Goal: Navigation & Orientation: Find specific page/section

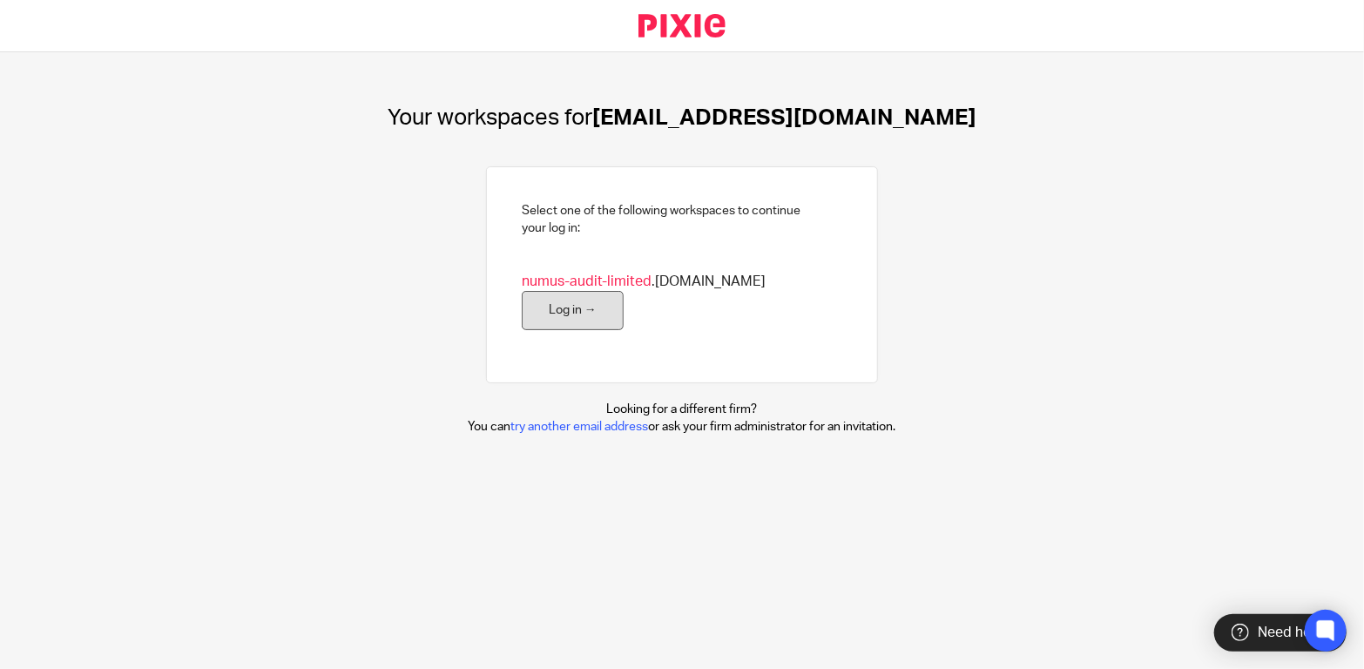
click at [624, 308] on link "Log in →" at bounding box center [573, 310] width 102 height 39
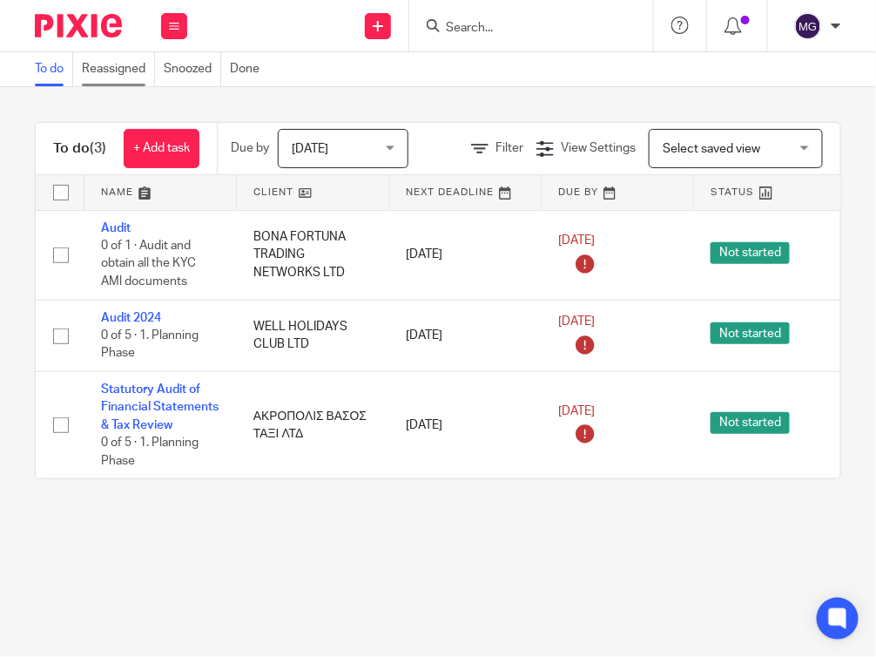
click at [109, 70] on link "Reassigned" at bounding box center [118, 69] width 73 height 34
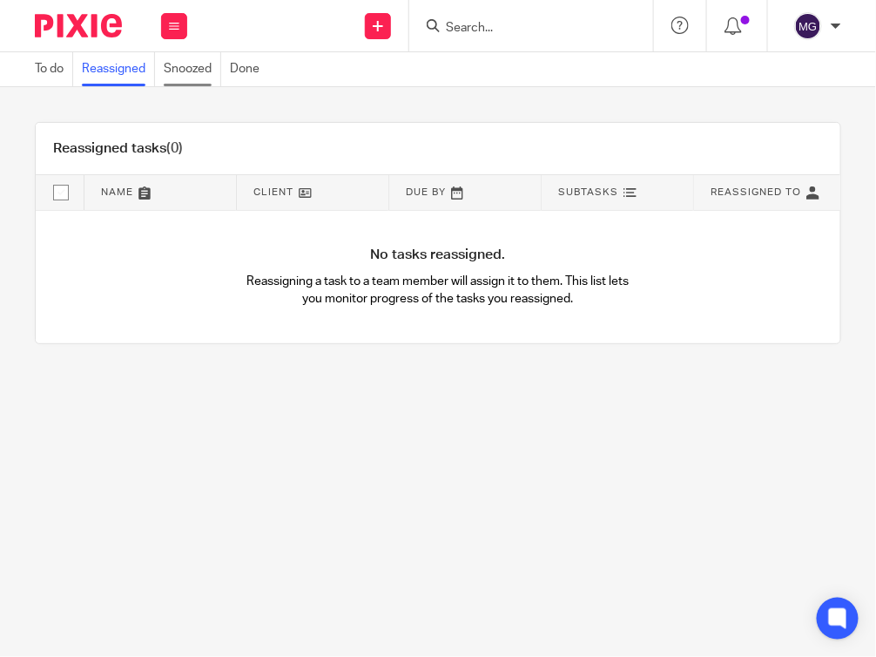
click at [176, 63] on link "Snoozed" at bounding box center [192, 69] width 57 height 34
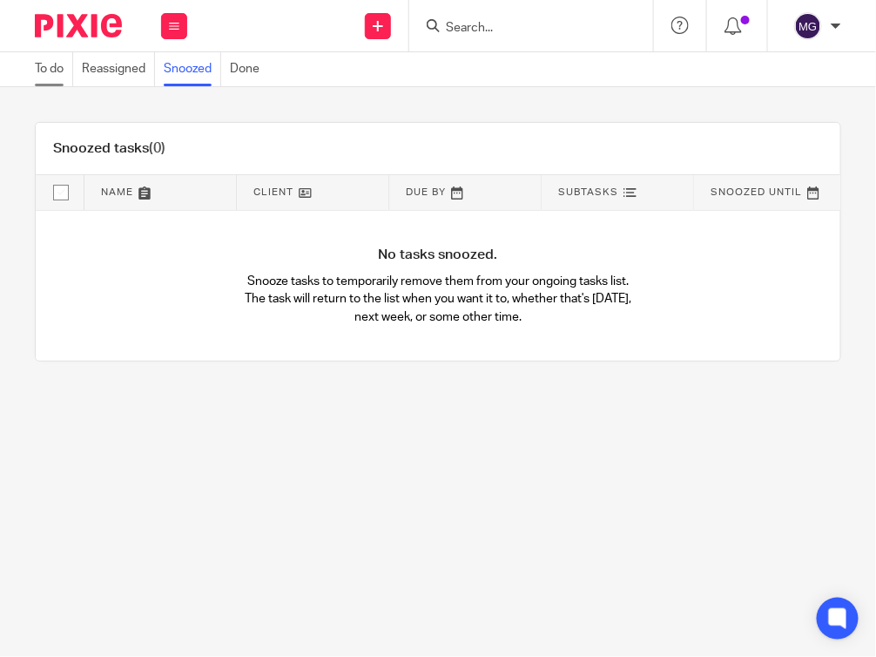
click at [67, 78] on link "To do" at bounding box center [54, 69] width 38 height 34
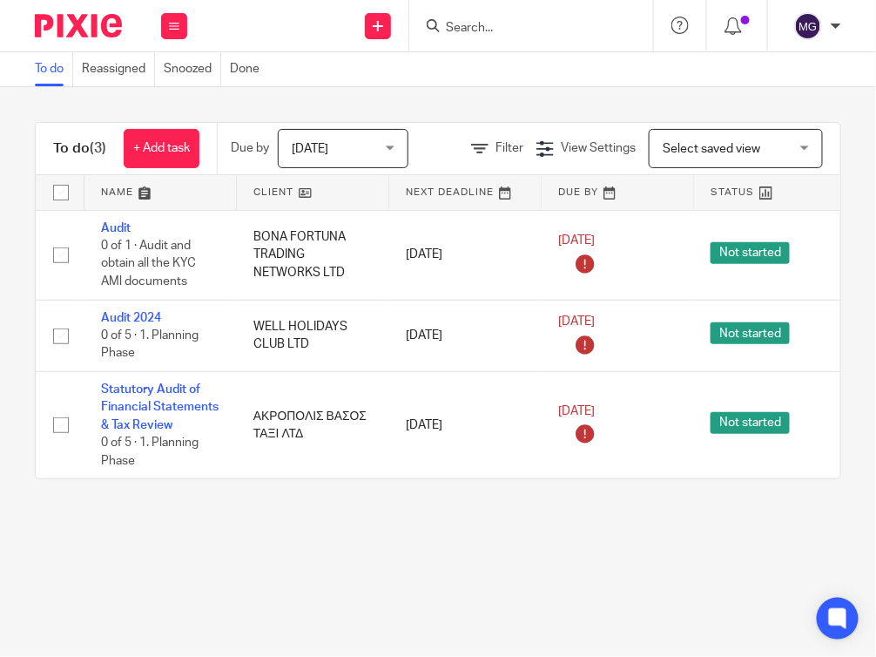
click at [695, 153] on span "Select saved view" at bounding box center [712, 149] width 98 height 12
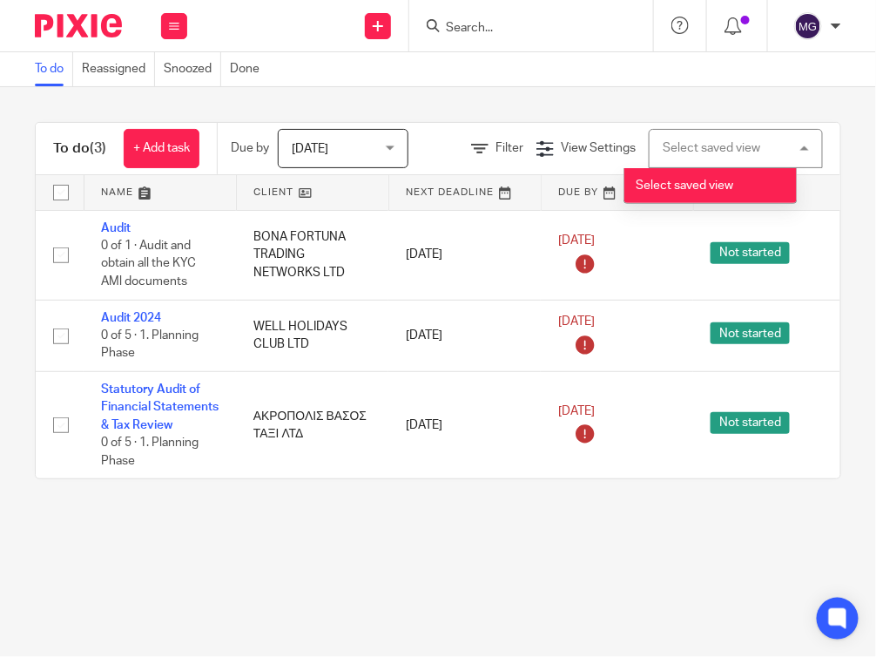
click at [325, 151] on span "[DATE]" at bounding box center [310, 149] width 37 height 12
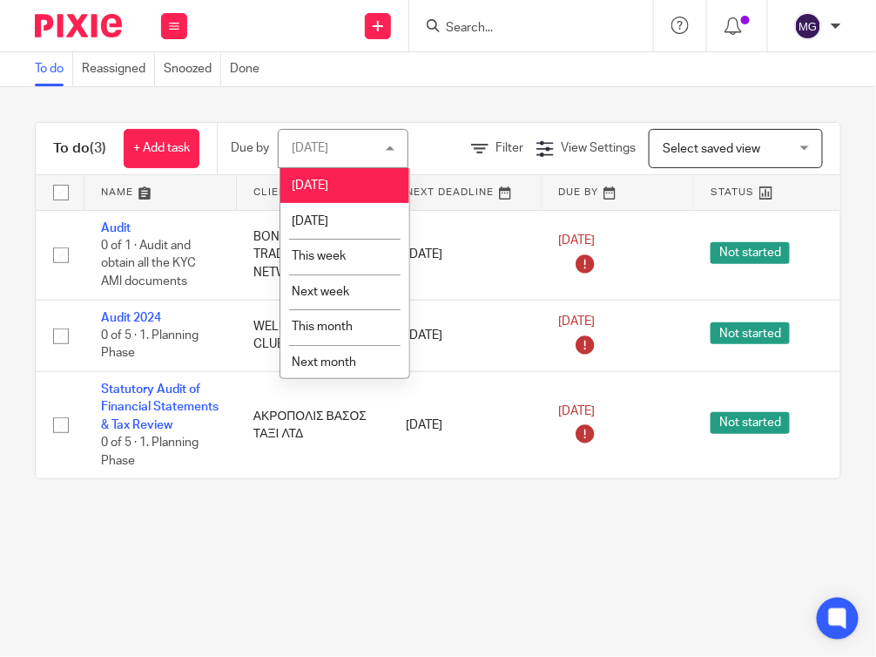
click at [328, 147] on div "[DATE] [DATE]" at bounding box center [343, 148] width 131 height 39
